Goal: Information Seeking & Learning: Learn about a topic

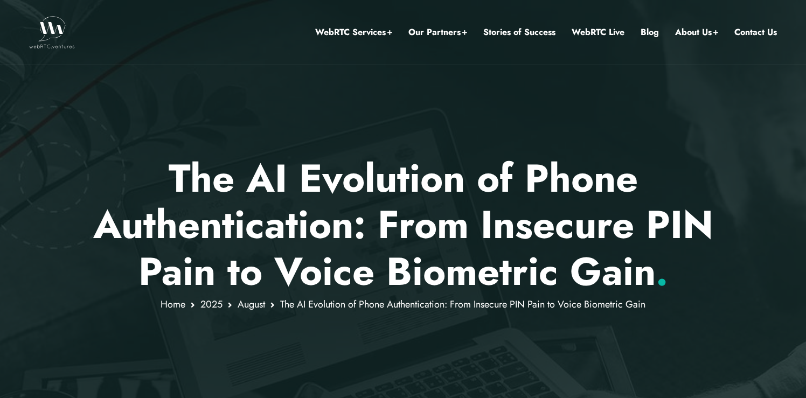
click at [623, 233] on p "The AI Evolution of Phone Authentication: From Insecure PIN Pain to Voice Biome…" at bounding box center [403, 224] width 631 height 139
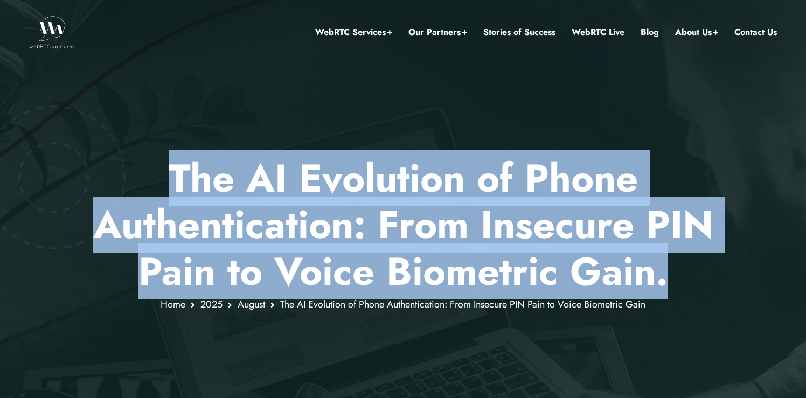
click at [623, 233] on p "The AI Evolution of Phone Authentication: From Insecure PIN Pain to Voice Biome…" at bounding box center [403, 224] width 631 height 139
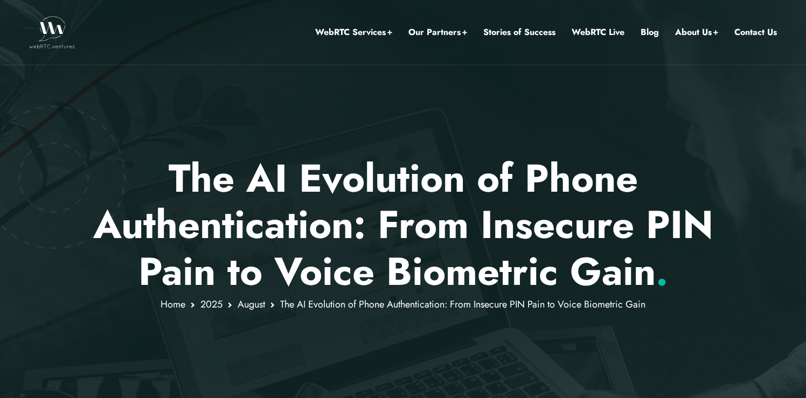
click at [663, 233] on p "The AI Evolution of Phone Authentication: From Insecure PIN Pain to Voice Biome…" at bounding box center [403, 224] width 631 height 139
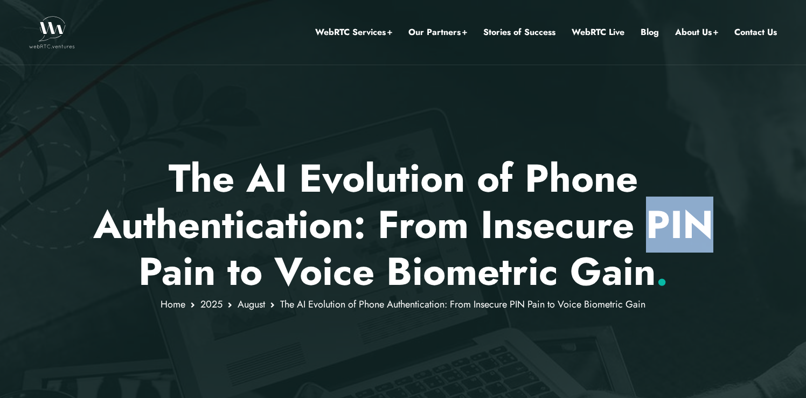
click at [663, 233] on p "The AI Evolution of Phone Authentication: From Insecure PIN Pain to Voice Biome…" at bounding box center [403, 224] width 631 height 139
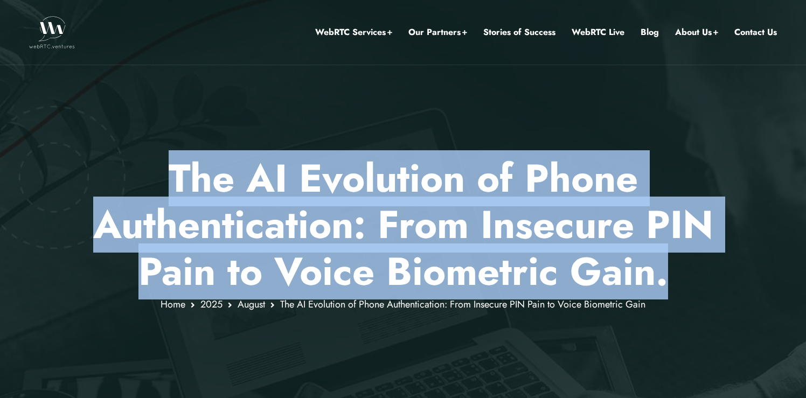
click at [663, 233] on p "The AI Evolution of Phone Authentication: From Insecure PIN Pain to Voice Biome…" at bounding box center [403, 224] width 631 height 139
click at [584, 230] on p "The AI Evolution of Phone Authentication: From Insecure PIN Pain to Voice Biome…" at bounding box center [403, 224] width 631 height 139
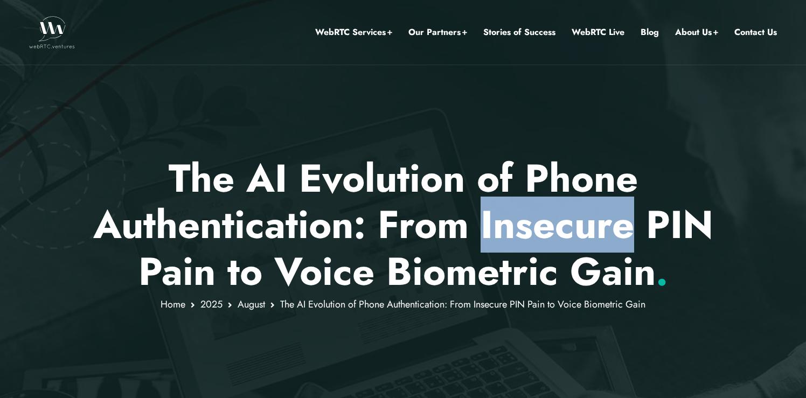
click at [584, 230] on p "The AI Evolution of Phone Authentication: From Insecure PIN Pain to Voice Biome…" at bounding box center [403, 224] width 631 height 139
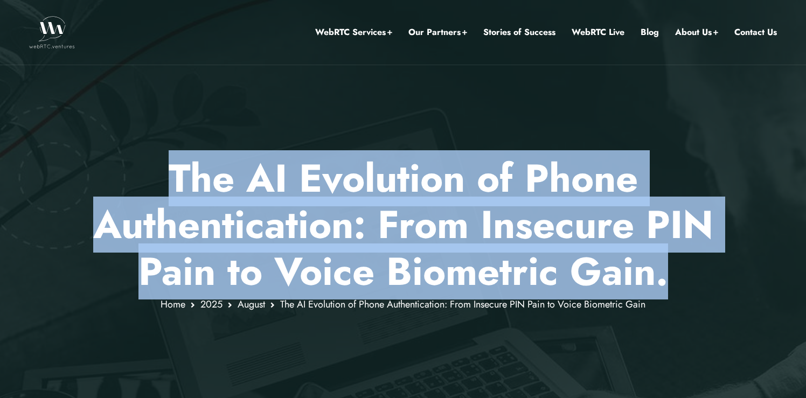
click at [584, 230] on p "The AI Evolution of Phone Authentication: From Insecure PIN Pain to Voice Biome…" at bounding box center [403, 224] width 631 height 139
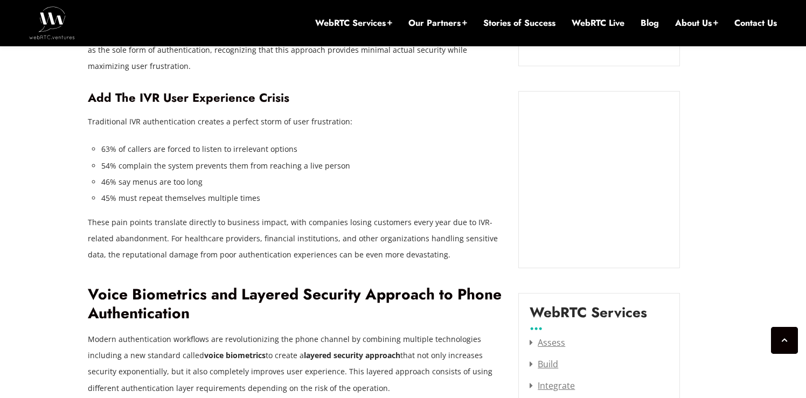
scroll to position [1583, 0]
